Goal: Answer question/provide support: Share knowledge or assist other users

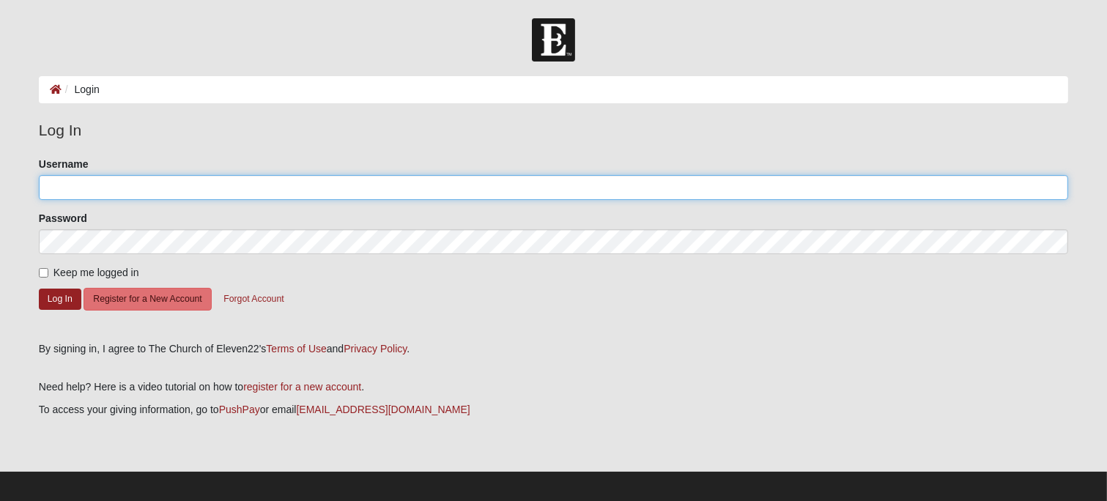
click at [105, 185] on input "Username" at bounding box center [554, 187] width 1030 height 25
type input "pstaft"
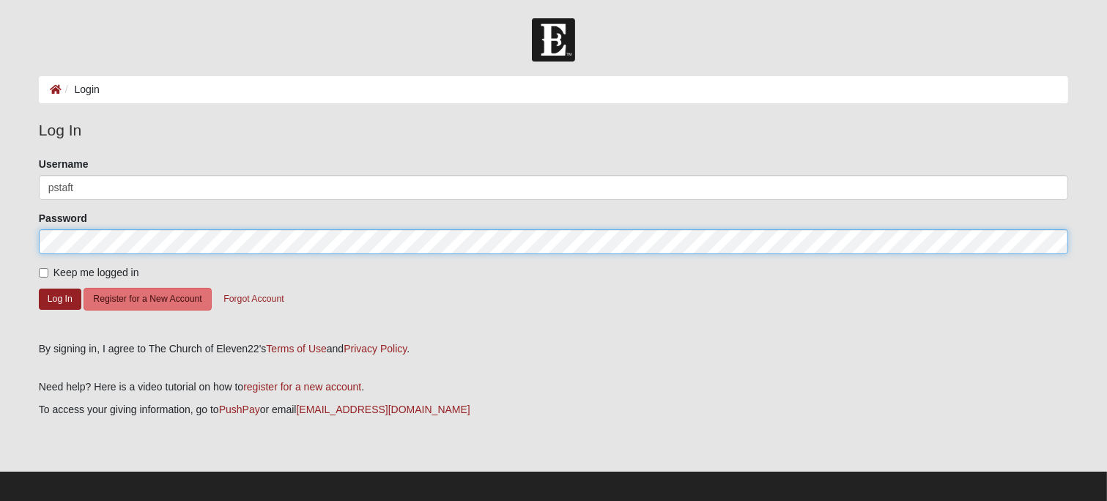
click at [39, 289] on button "Log In" at bounding box center [60, 299] width 43 height 21
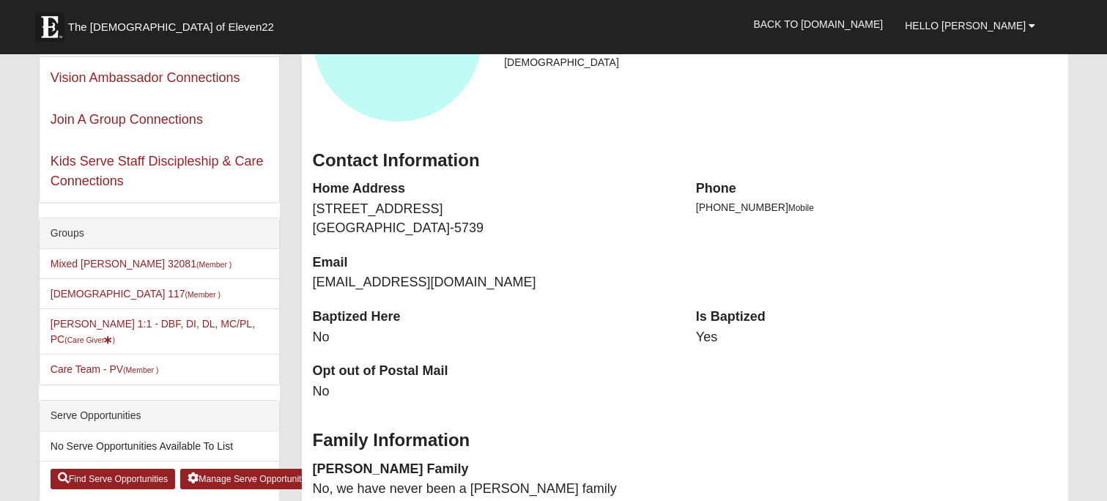
scroll to position [204, 0]
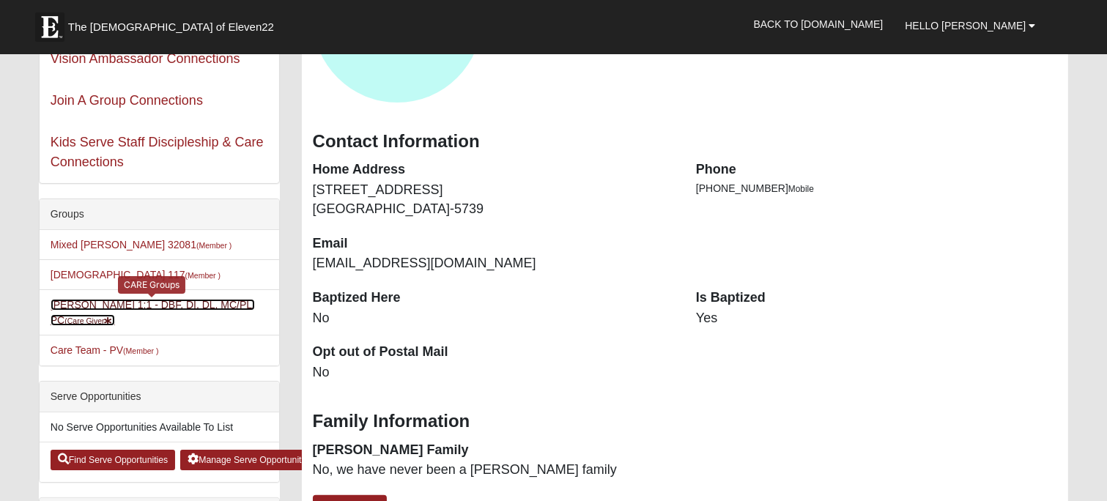
click at [115, 317] on small "(Care Giver )" at bounding box center [89, 321] width 51 height 9
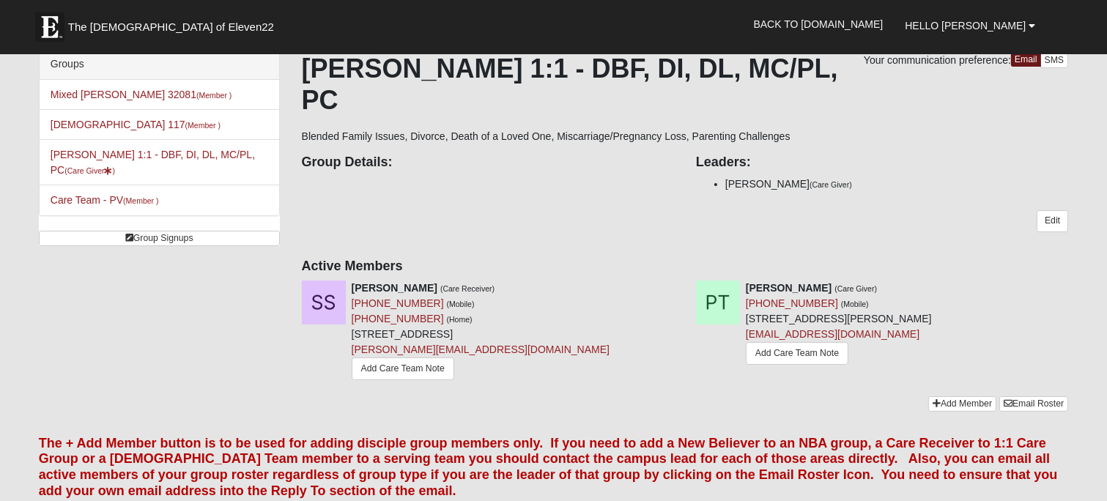
scroll to position [77, 0]
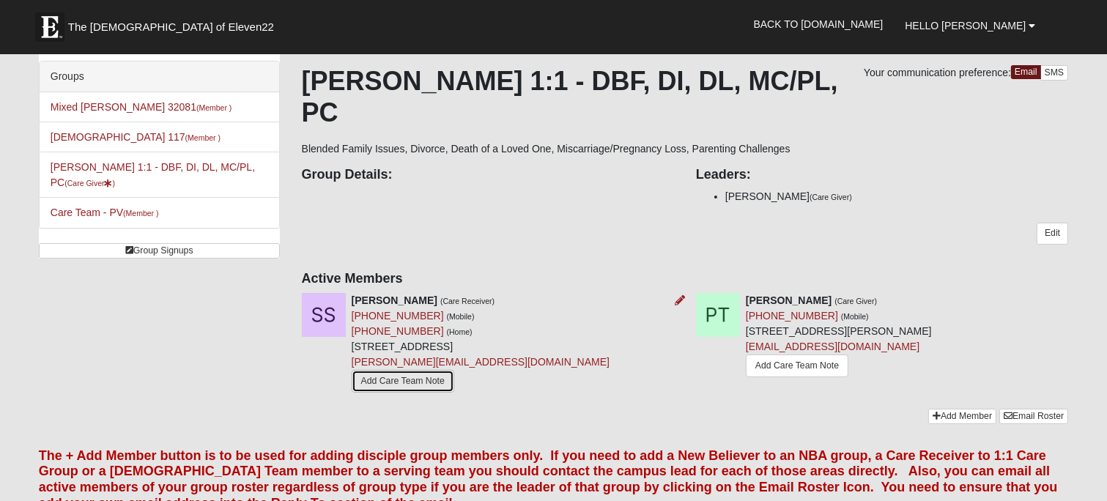
click at [399, 370] on link "Add Care Team Note" at bounding box center [403, 381] width 103 height 23
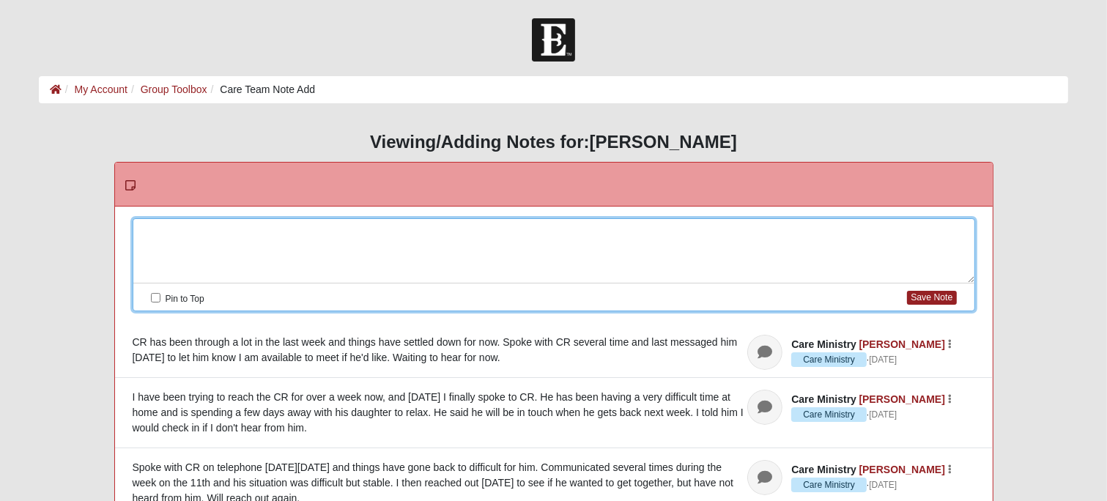
click at [162, 228] on div at bounding box center [553, 251] width 841 height 64
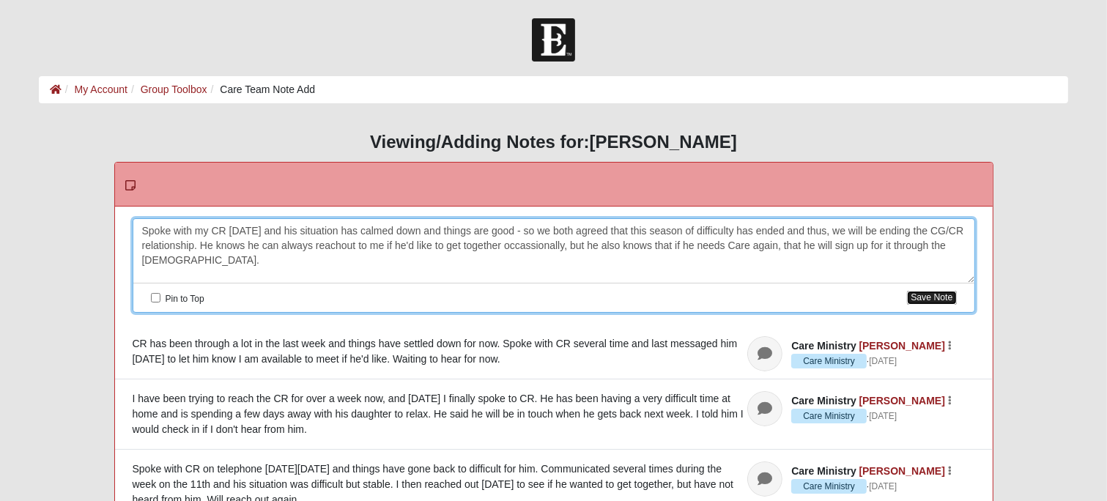
click at [937, 295] on button "Save Note" at bounding box center [931, 298] width 49 height 14
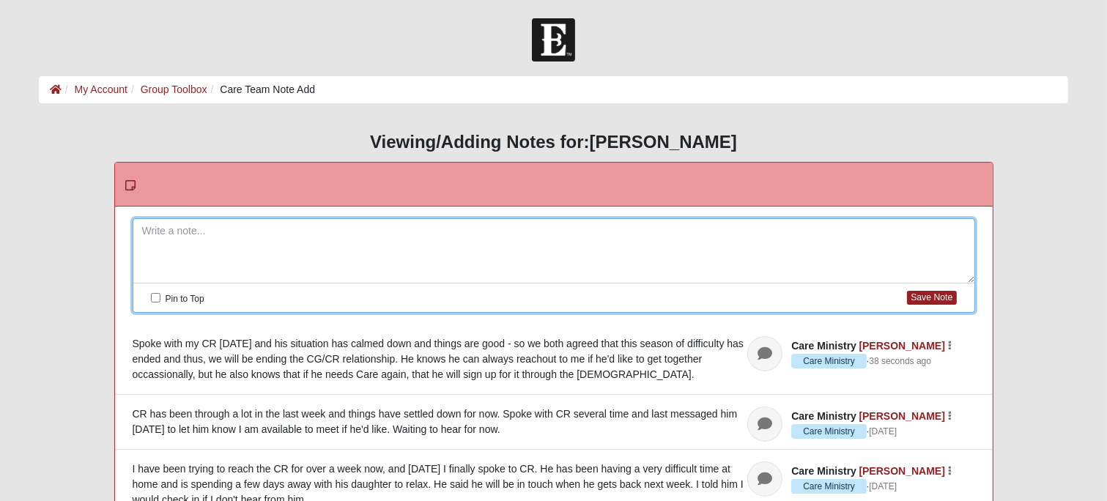
drag, startPoint x: 1107, startPoint y: 133, endPoint x: 1108, endPoint y: 152, distance: 19.1
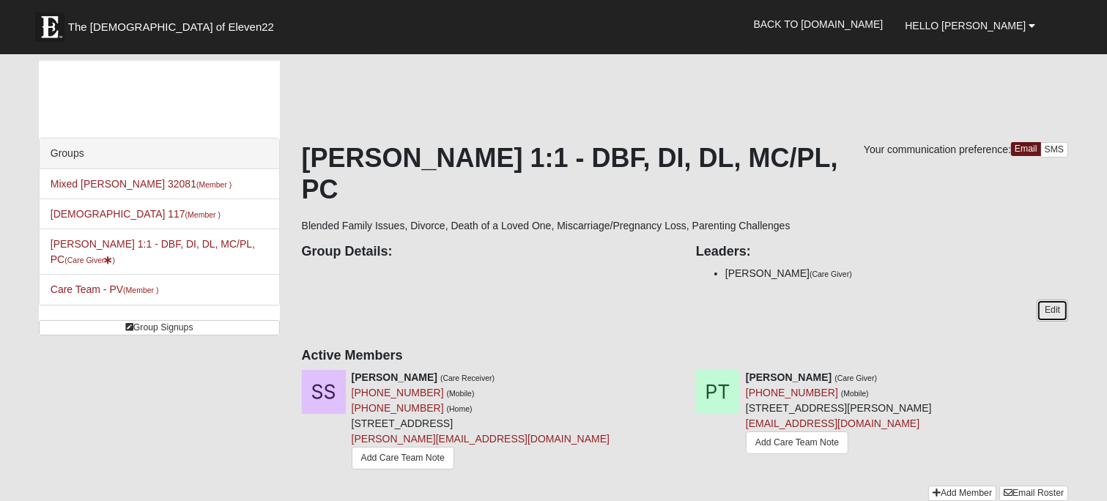
click at [1052, 300] on link "Edit" at bounding box center [1053, 310] width 32 height 21
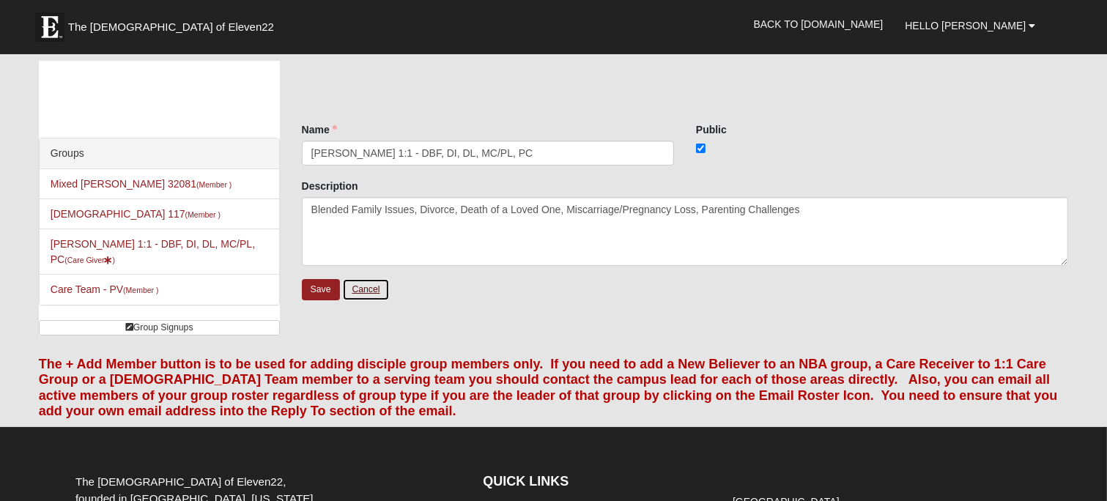
click at [367, 288] on link "Cancel" at bounding box center [365, 289] width 47 height 23
